Goal: Task Accomplishment & Management: Use online tool/utility

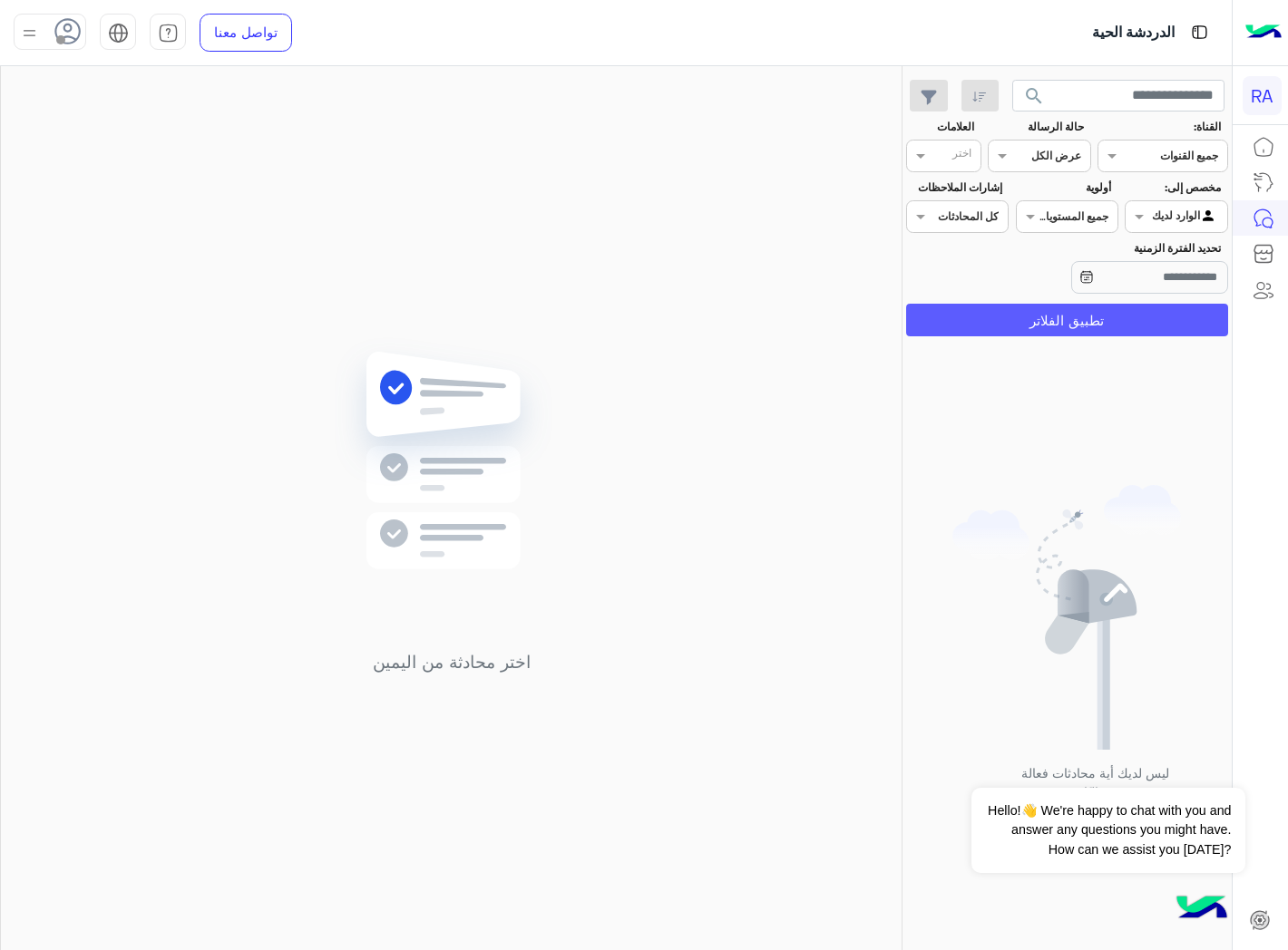
click at [1098, 332] on button "تطبيق الفلاتر" at bounding box center [1066, 320] width 322 height 33
click at [1154, 209] on div at bounding box center [1176, 215] width 101 height 17
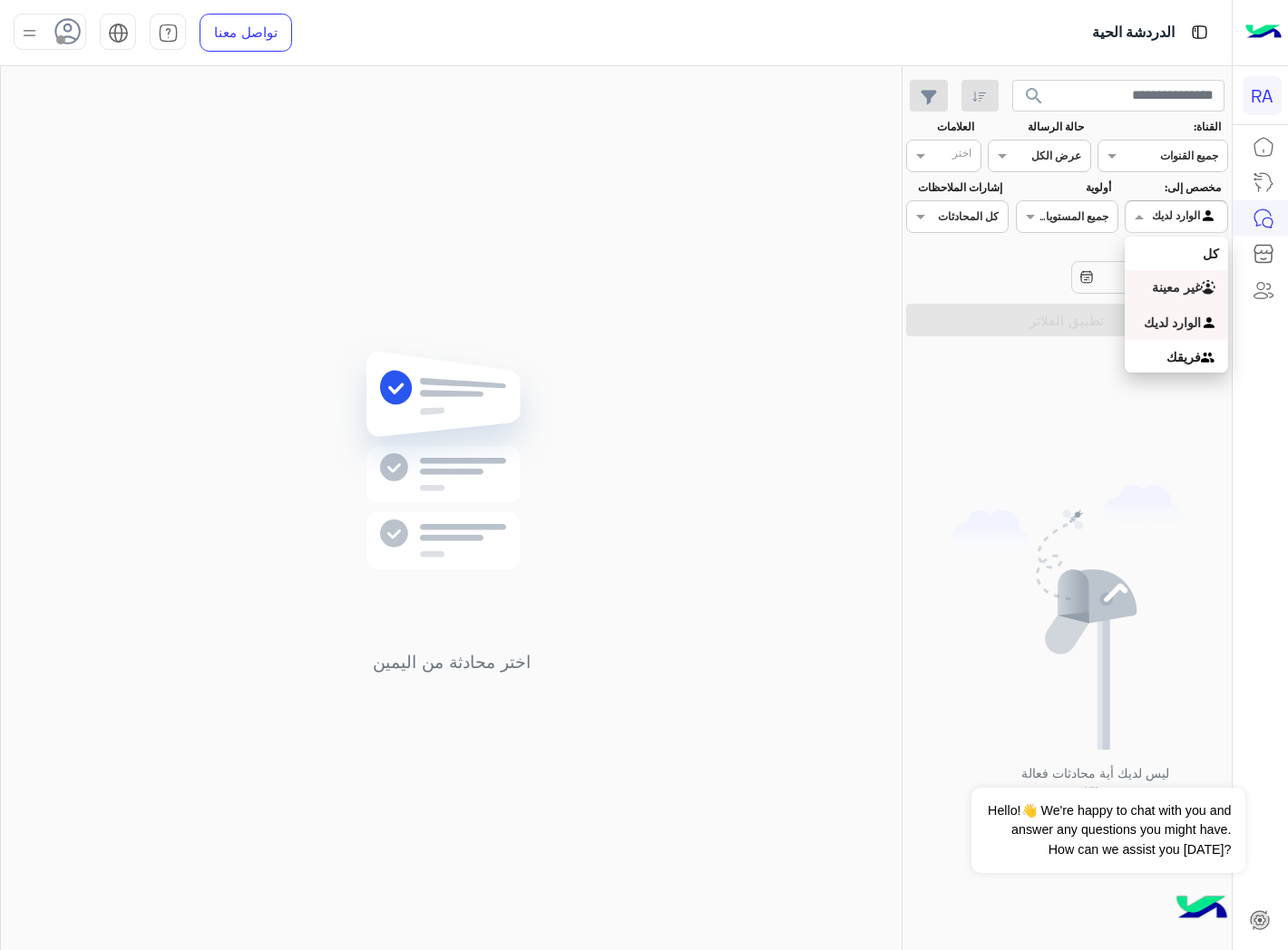
click at [1162, 285] on b "غير معينة" at bounding box center [1176, 287] width 49 height 15
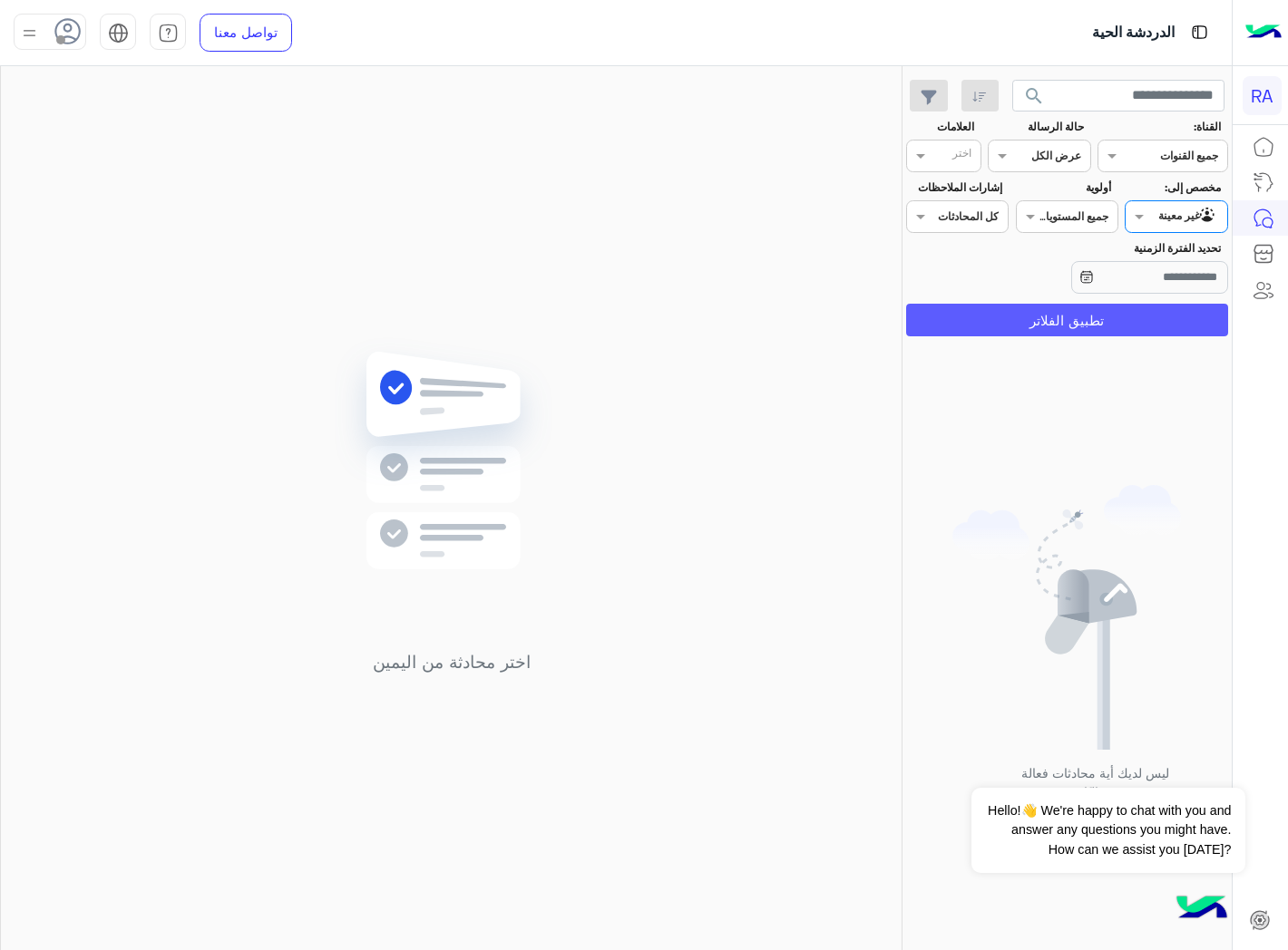
click at [1153, 313] on button "تطبيق الفلاتر" at bounding box center [1066, 320] width 322 height 33
